Goal: Task Accomplishment & Management: Manage account settings

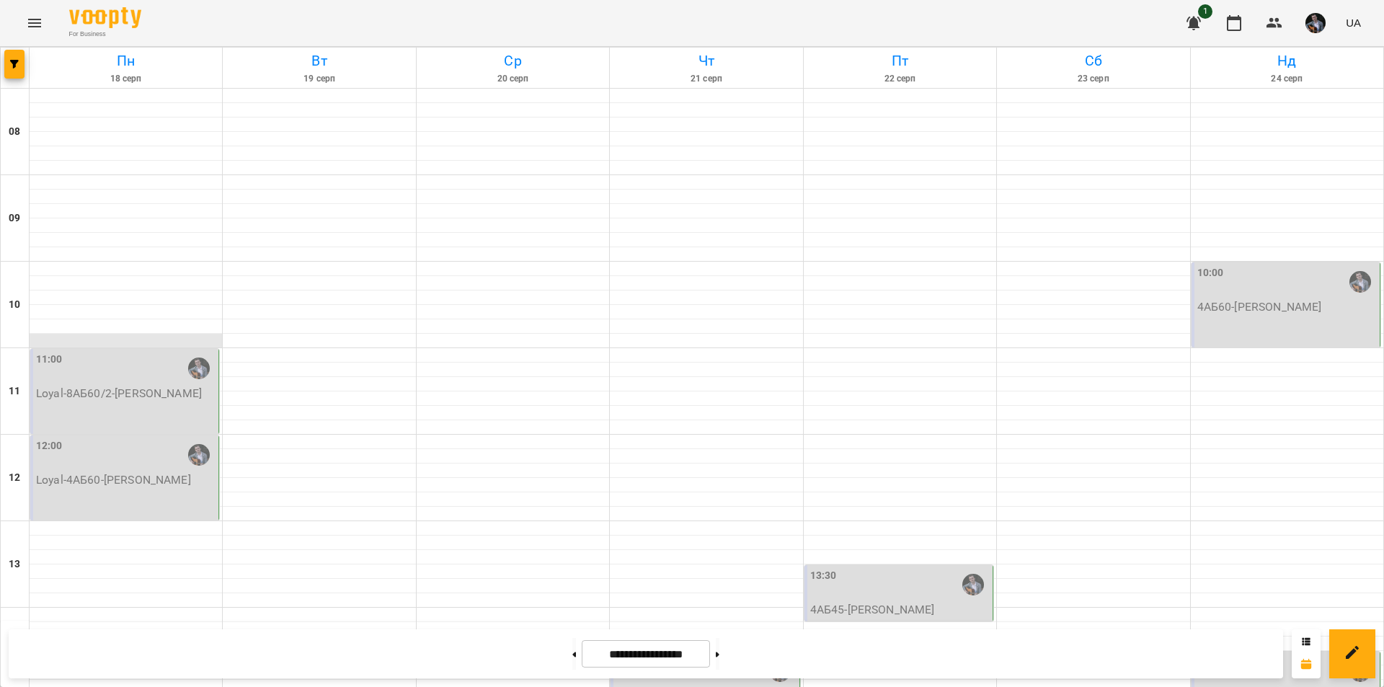
scroll to position [30, 0]
click at [122, 471] on p "Loyal-4АБ60 - [PERSON_NAME]" at bounding box center [125, 479] width 179 height 17
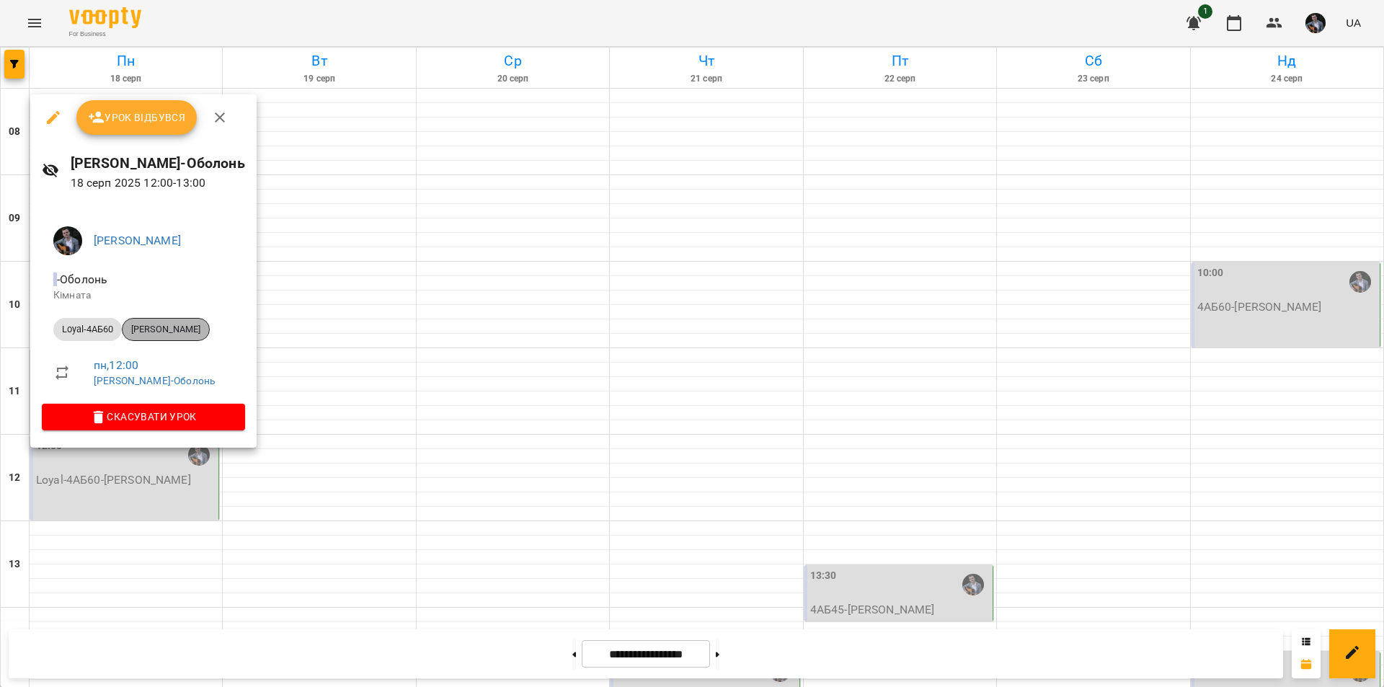
click at [195, 327] on span "[PERSON_NAME]" at bounding box center [166, 329] width 87 height 13
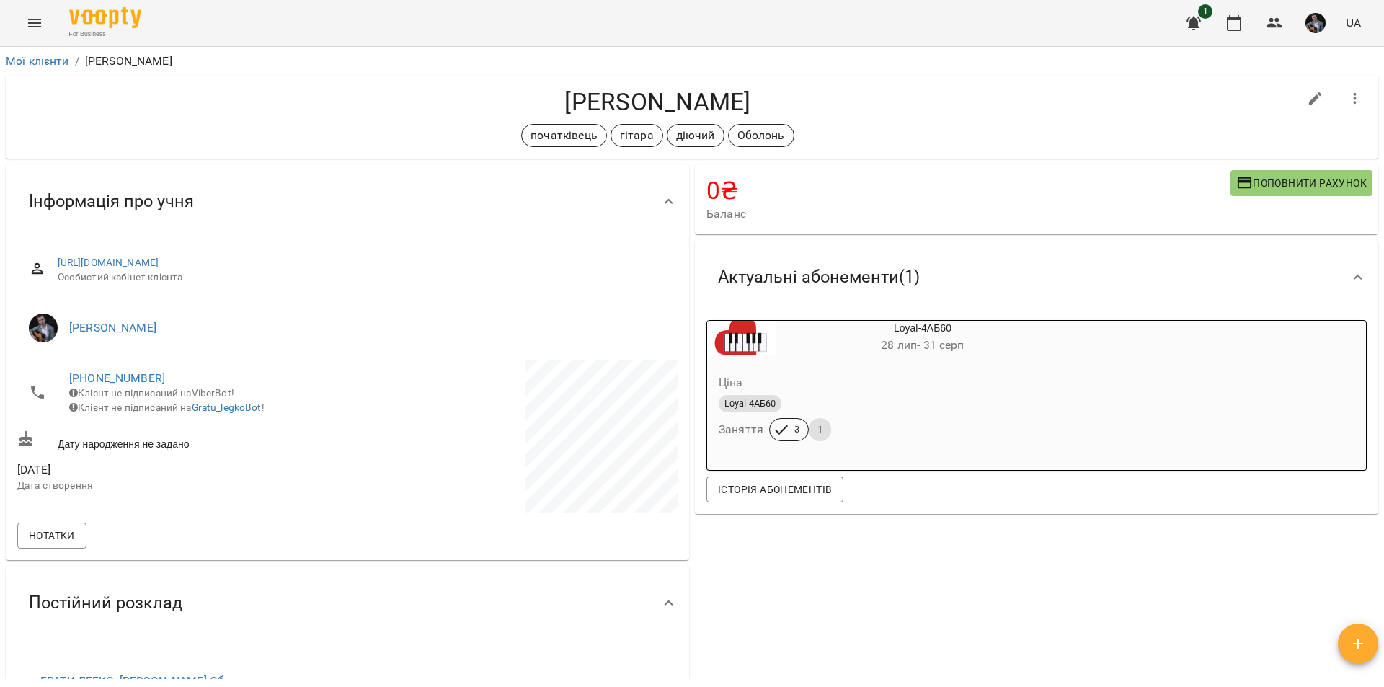
click at [789, 572] on div "0 ₴ Баланс Поповнити рахунок 14800 ₴ Лояльний 4800 ₴ Loyal-8АБ60/1 10000 ₴ Loya…" at bounding box center [1036, 500] width 689 height 678
click at [1228, 18] on icon "button" at bounding box center [1233, 22] width 17 height 17
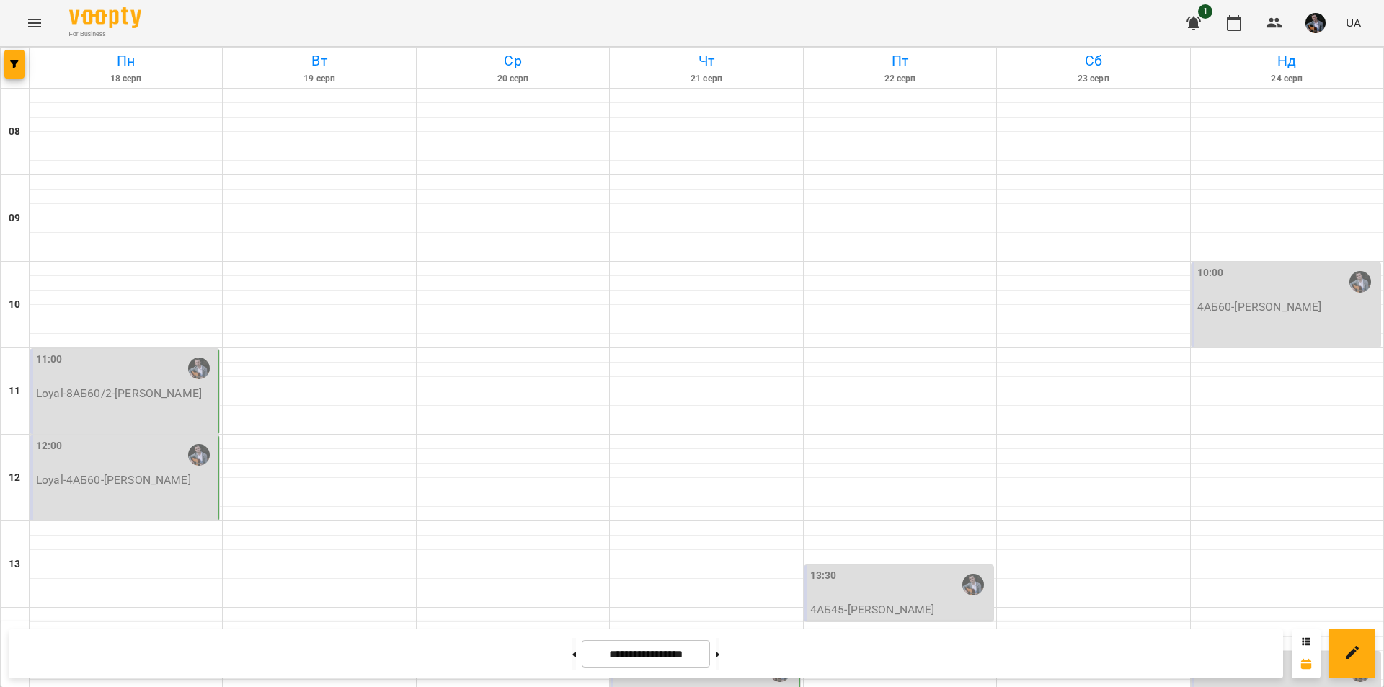
click at [116, 376] on div "11:00" at bounding box center [125, 368] width 179 height 33
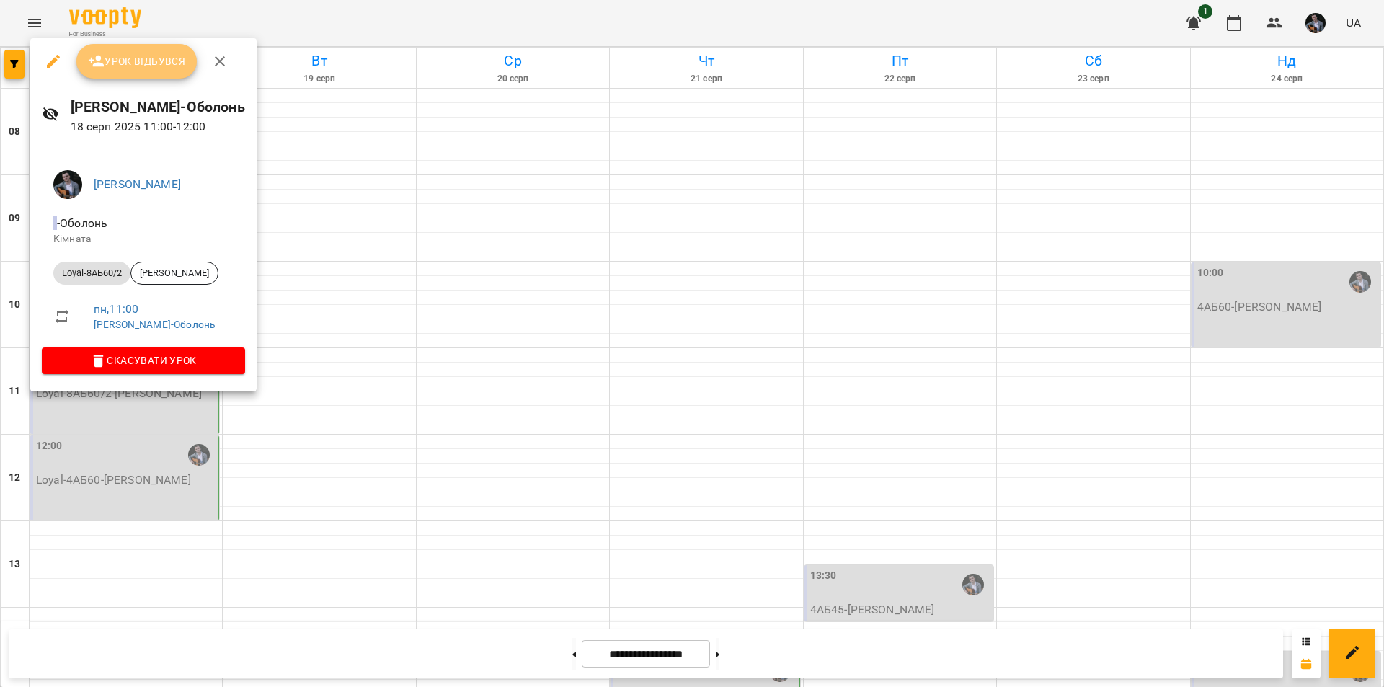
click at [148, 76] on button "Урок відбувся" at bounding box center [136, 61] width 121 height 35
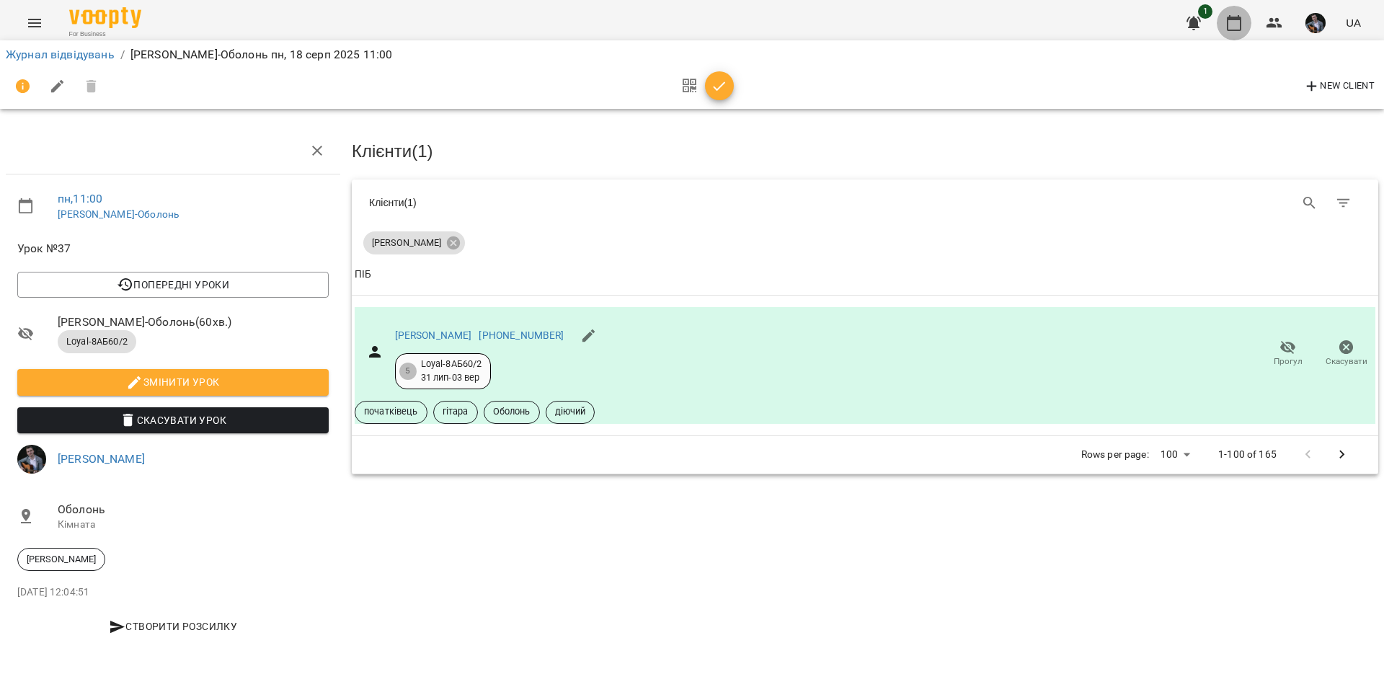
click at [1234, 30] on icon "button" at bounding box center [1234, 23] width 14 height 16
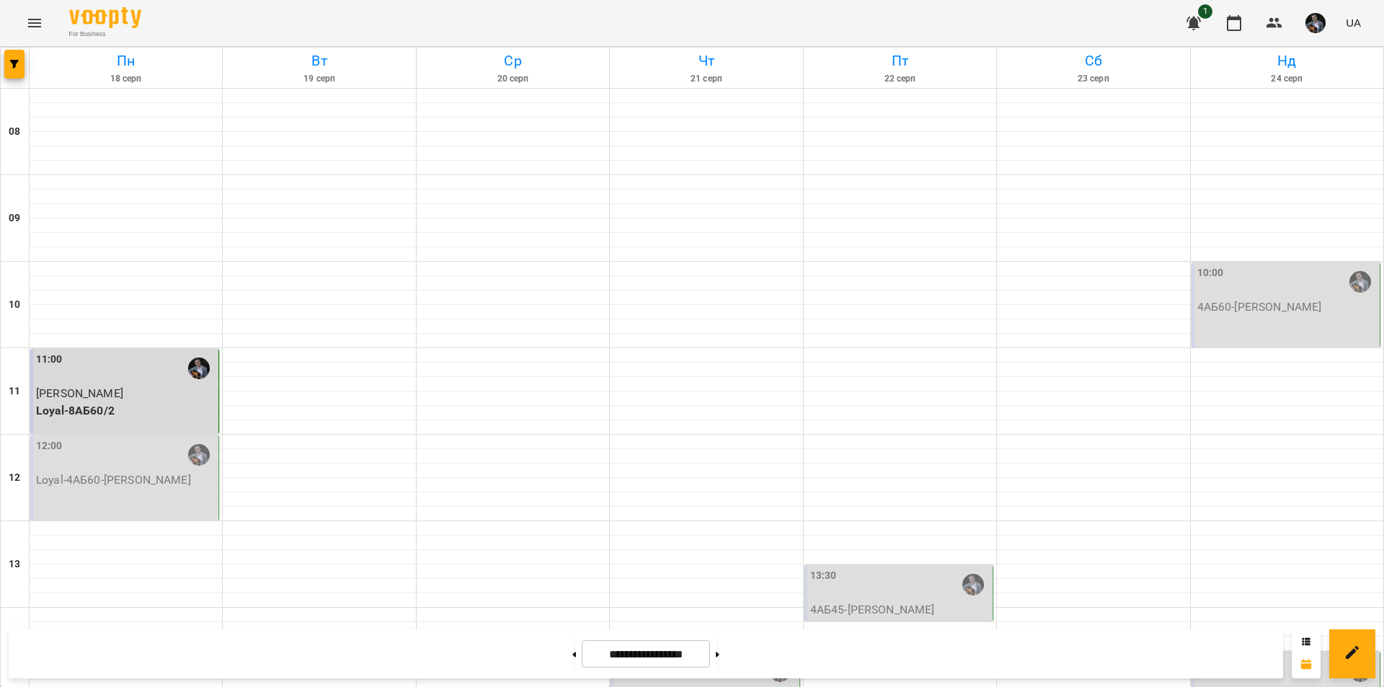
click at [148, 383] on div "11:00" at bounding box center [125, 368] width 179 height 33
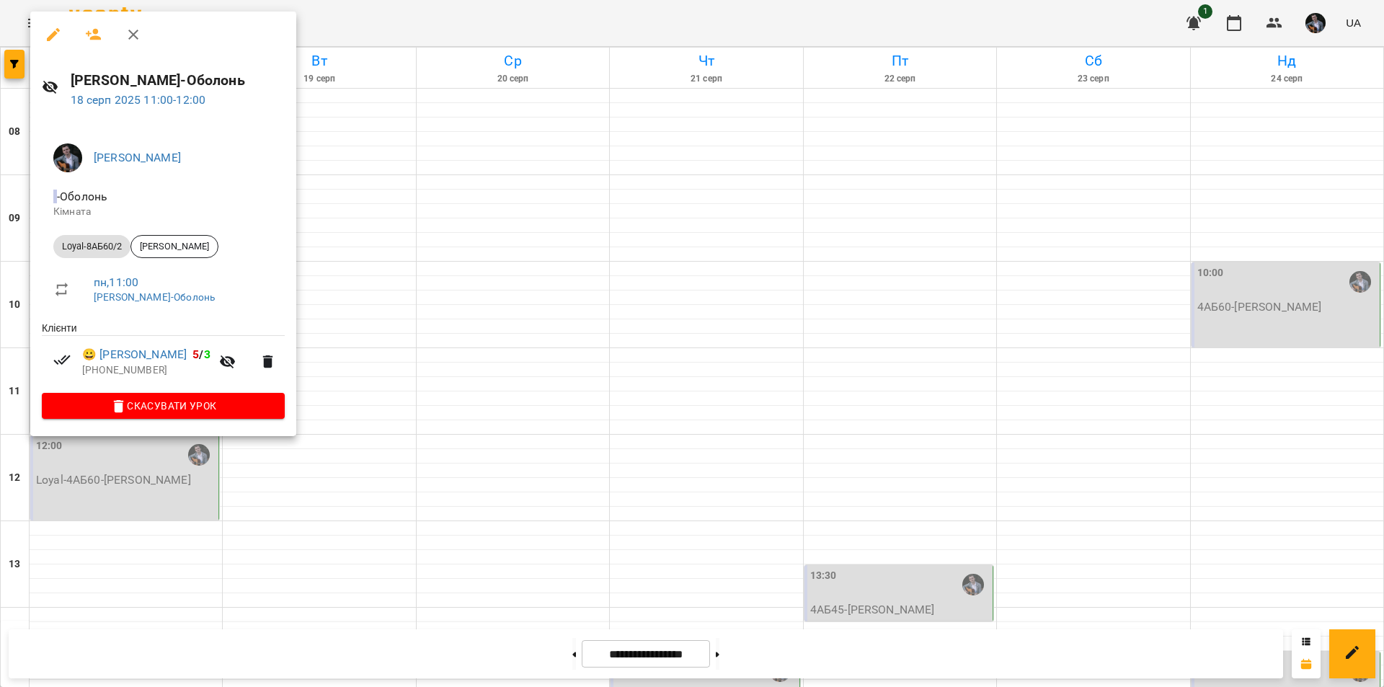
click at [315, 480] on div at bounding box center [692, 343] width 1384 height 687
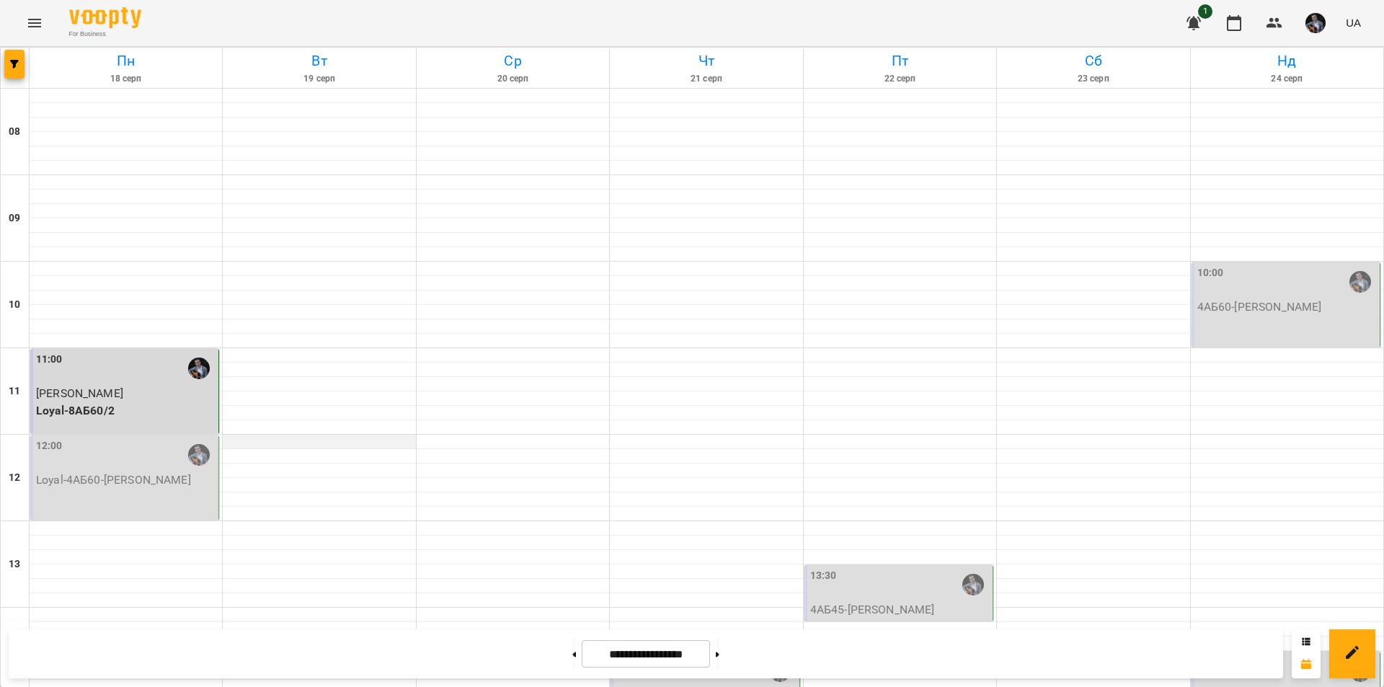
scroll to position [591, 0]
